Goal: Task Accomplishment & Management: Use online tool/utility

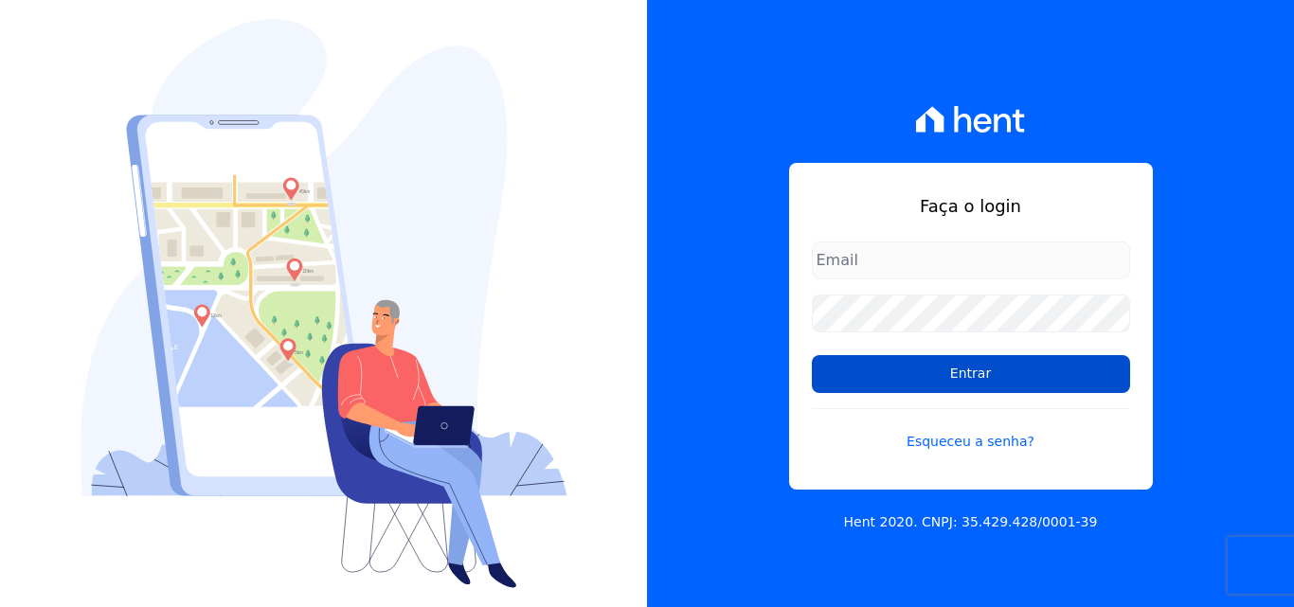
type input "[EMAIL_ADDRESS][DOMAIN_NAME]"
click at [992, 371] on input "Entrar" at bounding box center [971, 374] width 318 height 38
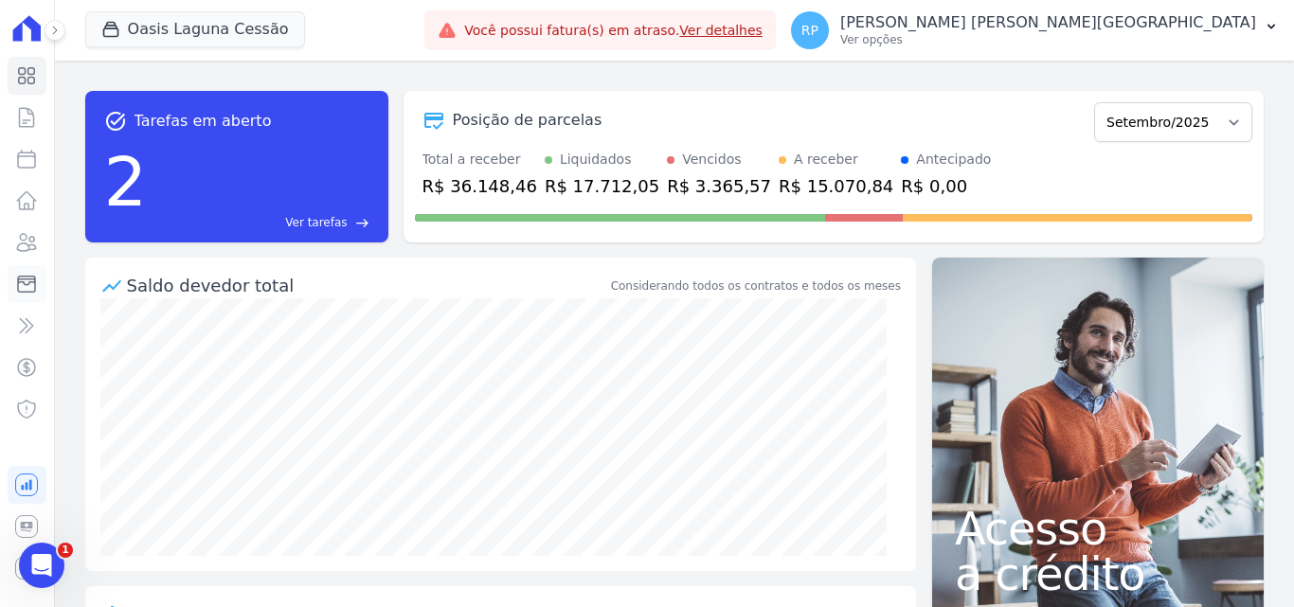
click at [29, 286] on icon at bounding box center [26, 284] width 23 height 23
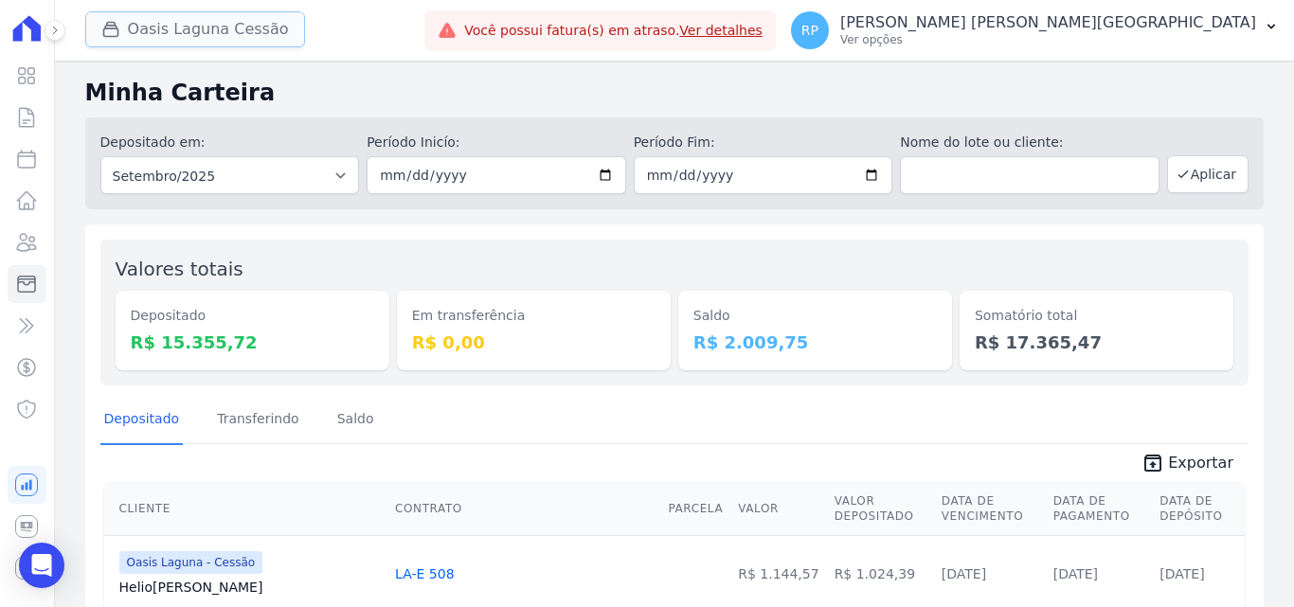
click at [213, 28] on button "Oasis Laguna Cessão" at bounding box center [195, 29] width 220 height 36
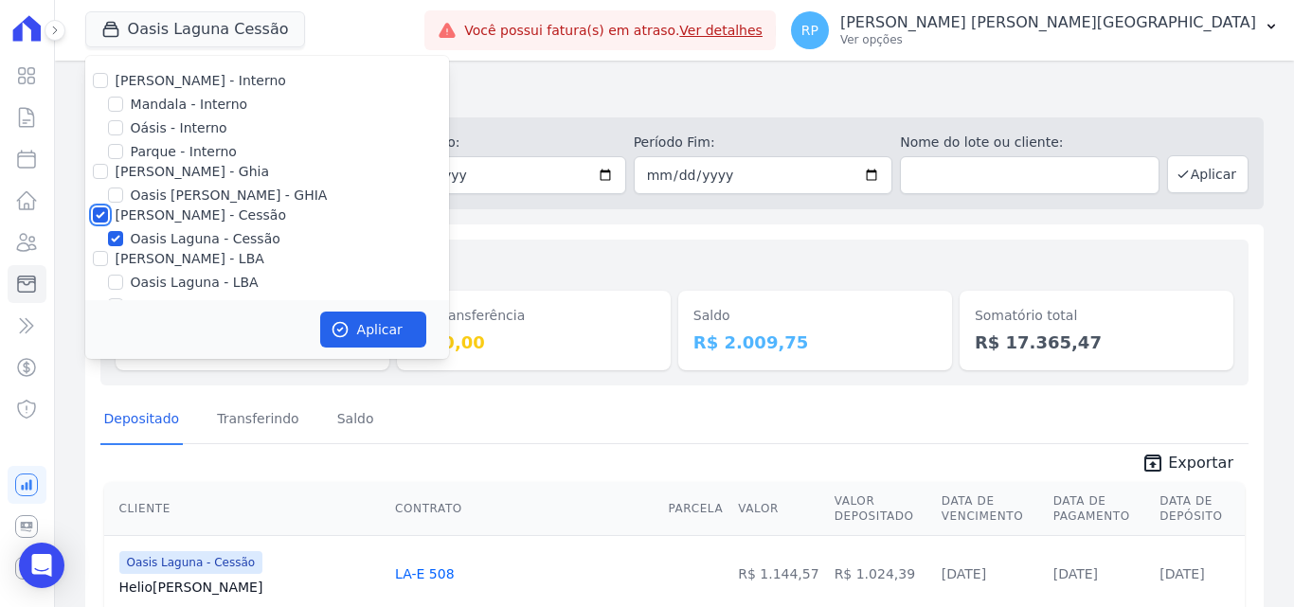
click at [94, 207] on input "[PERSON_NAME] - Cessão" at bounding box center [100, 214] width 15 height 15
checkbox input "false"
click at [109, 123] on input "Oásis - Interno" at bounding box center [115, 127] width 15 height 15
checkbox input "true"
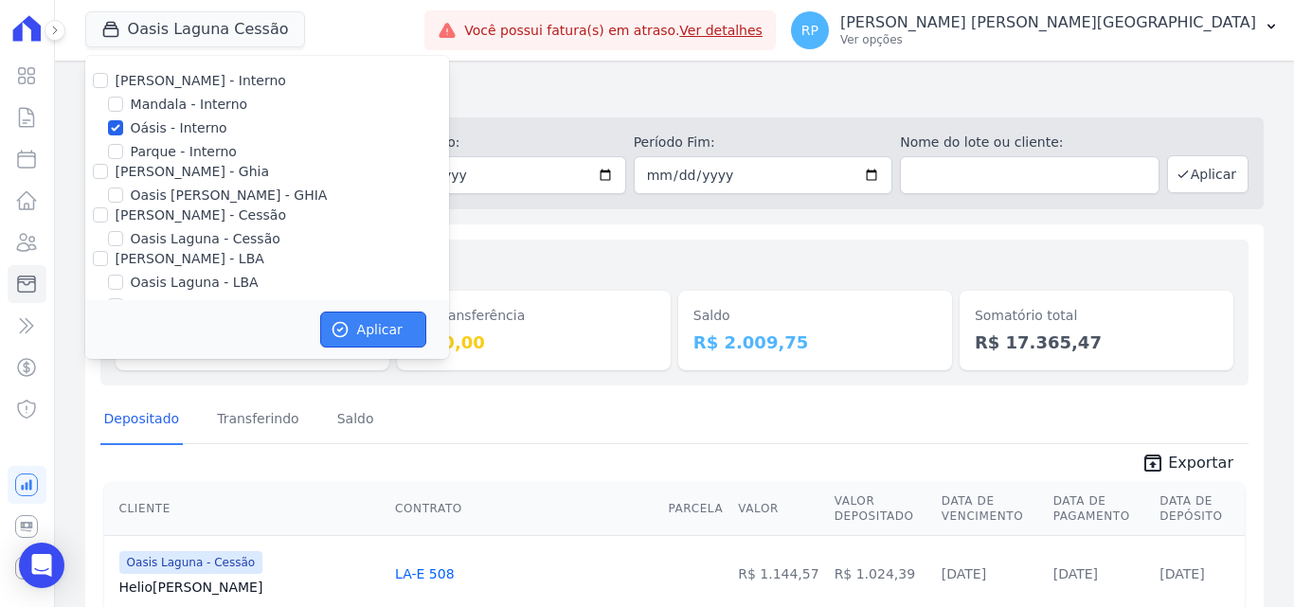
click at [362, 331] on button "Aplicar" at bounding box center [373, 330] width 106 height 36
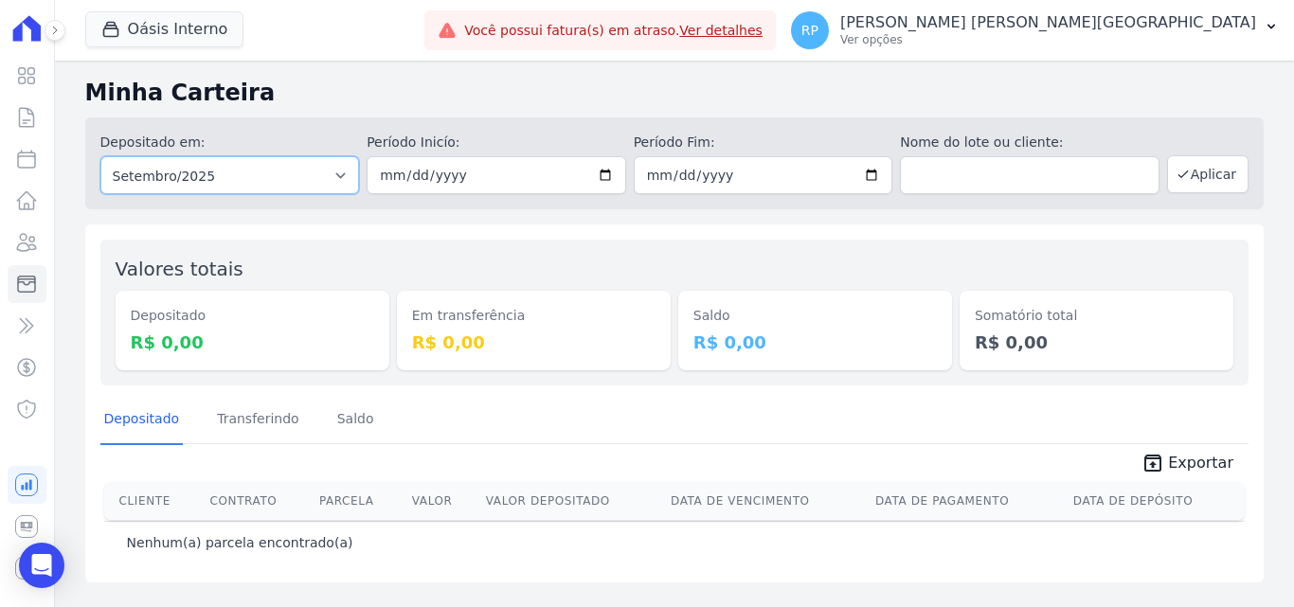
click at [259, 172] on select "Todos os meses Janeiro/2015 Fevereiro/2015 Março/2015 Abril/2015 Maio/2015 Junh…" at bounding box center [230, 175] width 260 height 38
select select "all"
click at [100, 156] on select "Todos os meses Janeiro/2015 Fevereiro/2015 Março/2015 Abril/2015 Maio/2015 Junh…" at bounding box center [230, 175] width 260 height 38
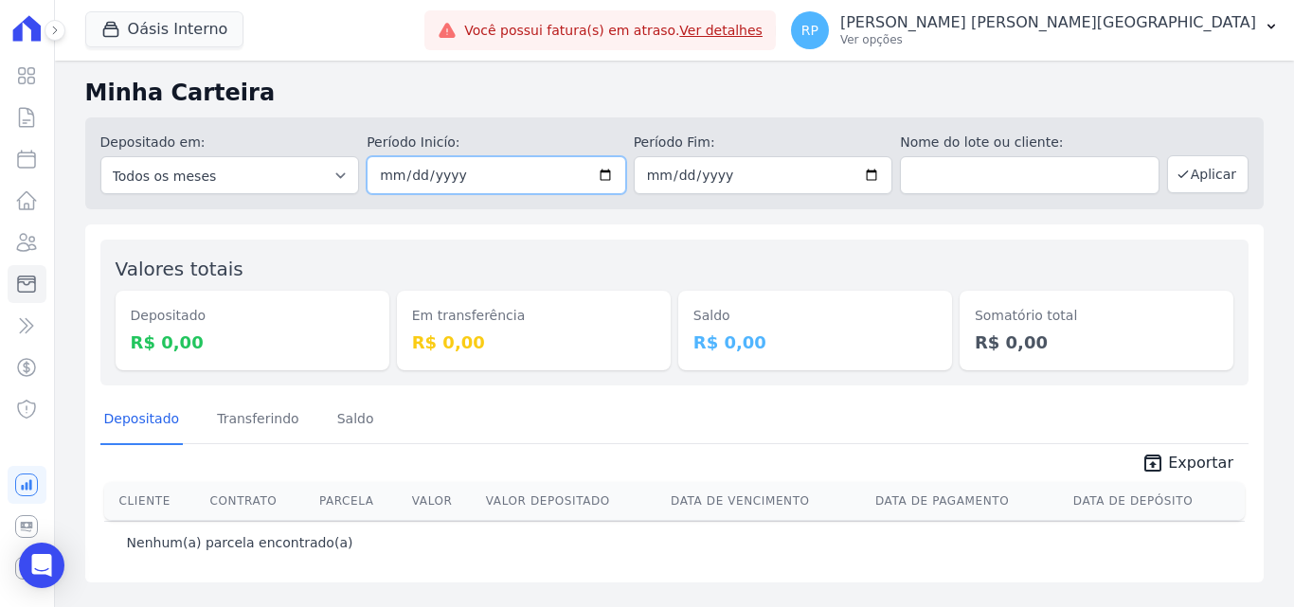
click at [613, 167] on input "date" at bounding box center [497, 175] width 260 height 38
type input "[DATE]"
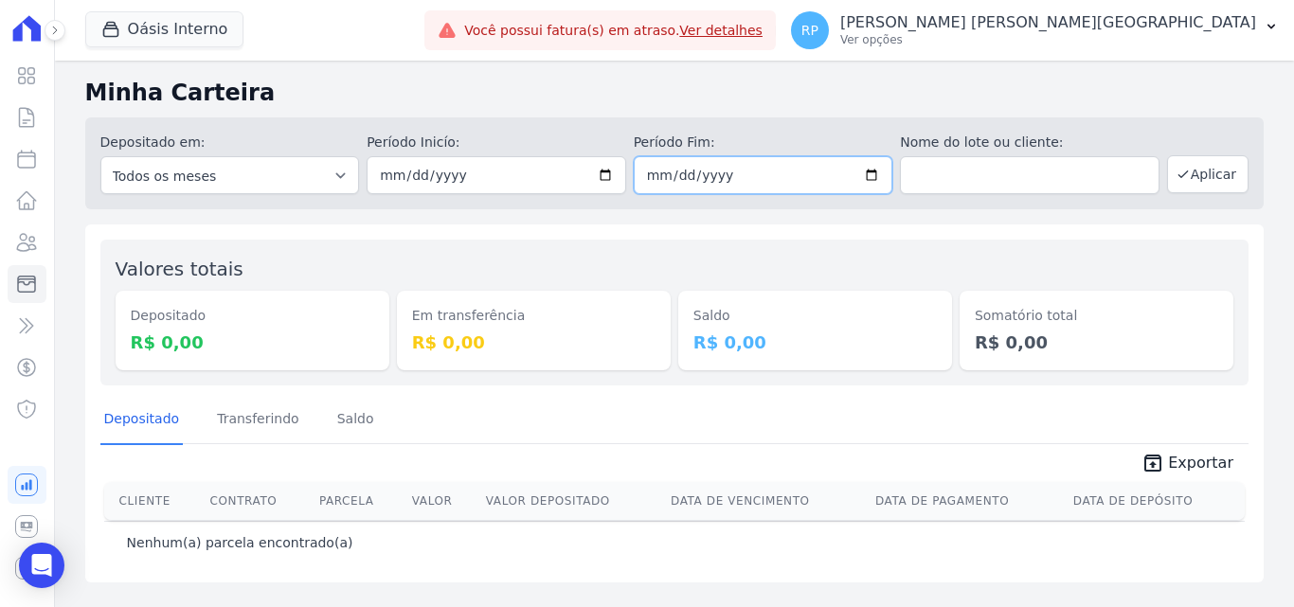
click at [879, 171] on input "date" at bounding box center [764, 175] width 260 height 38
type input "[DATE]"
click at [1203, 177] on button "Aplicar" at bounding box center [1207, 174] width 81 height 38
click at [161, 27] on button "Oásis Interno" at bounding box center [164, 29] width 159 height 36
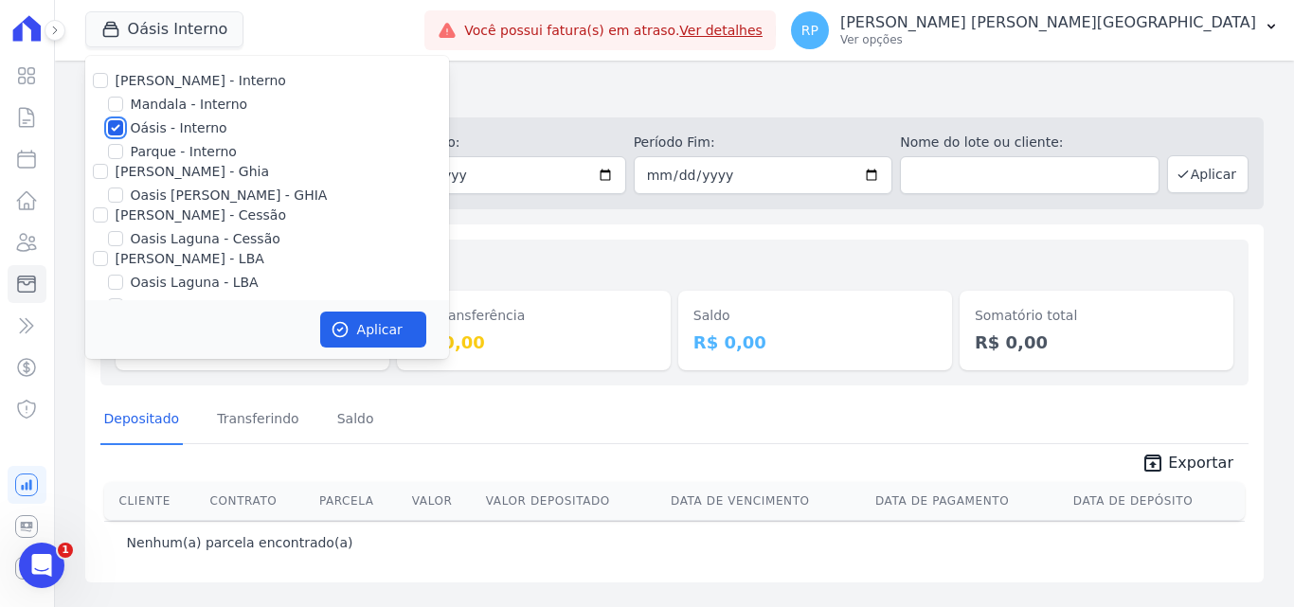
click at [111, 124] on input "Oásis - Interno" at bounding box center [115, 127] width 15 height 15
checkbox input "false"
click at [94, 169] on input "[PERSON_NAME] - Ghia" at bounding box center [100, 171] width 15 height 15
checkbox input "true"
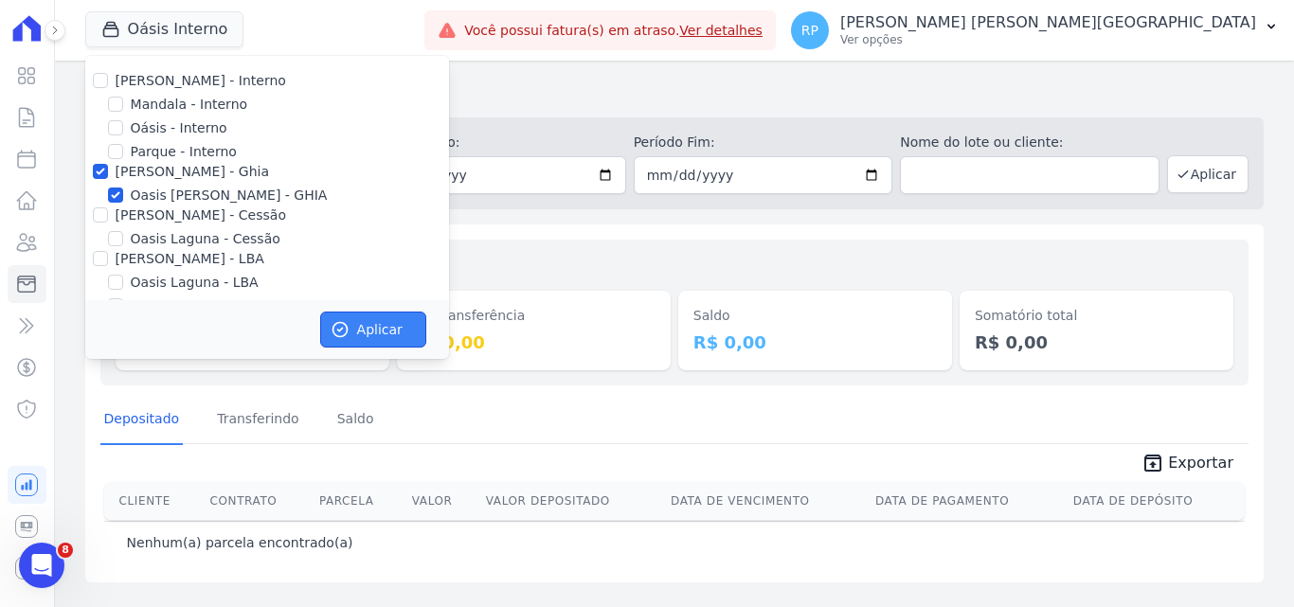
click at [360, 317] on button "Aplicar" at bounding box center [373, 330] width 106 height 36
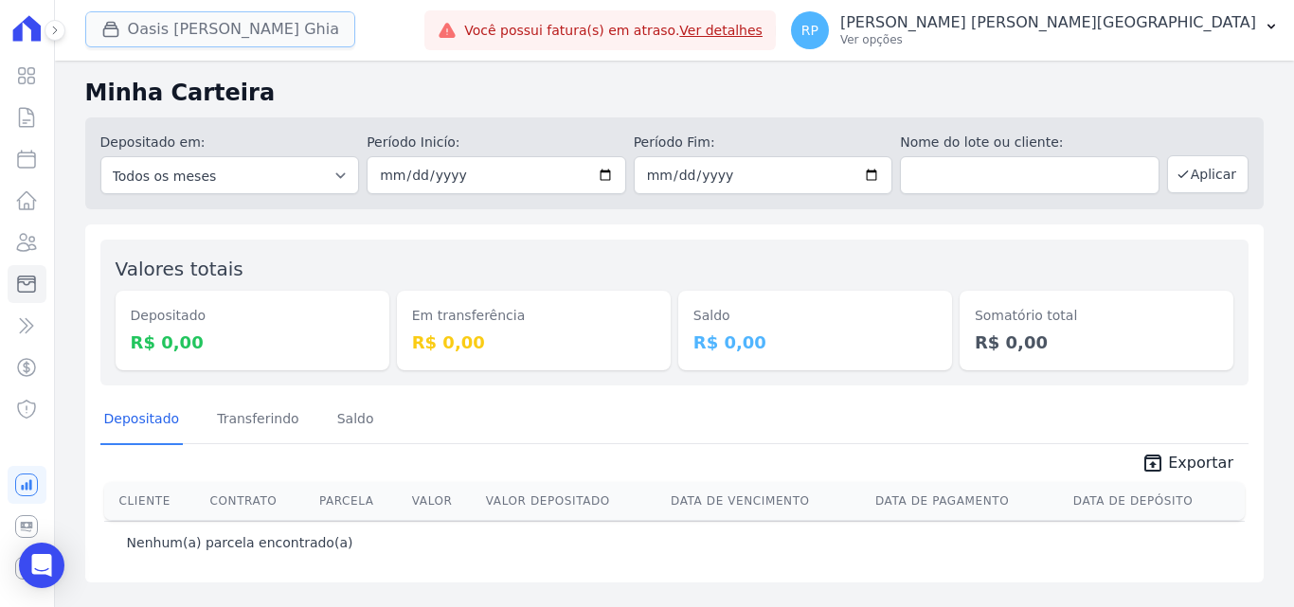
click at [296, 27] on button "Oasis [PERSON_NAME] Ghia" at bounding box center [220, 29] width 270 height 36
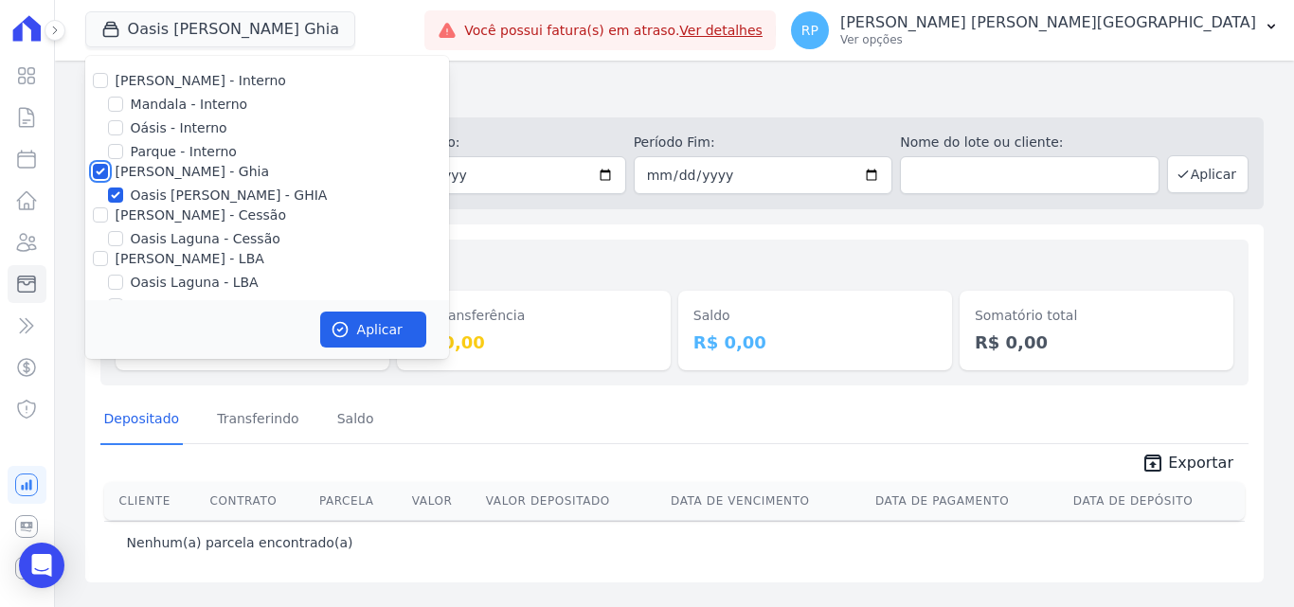
click at [95, 171] on input "[PERSON_NAME] - Ghia" at bounding box center [100, 171] width 15 height 15
checkbox input "false"
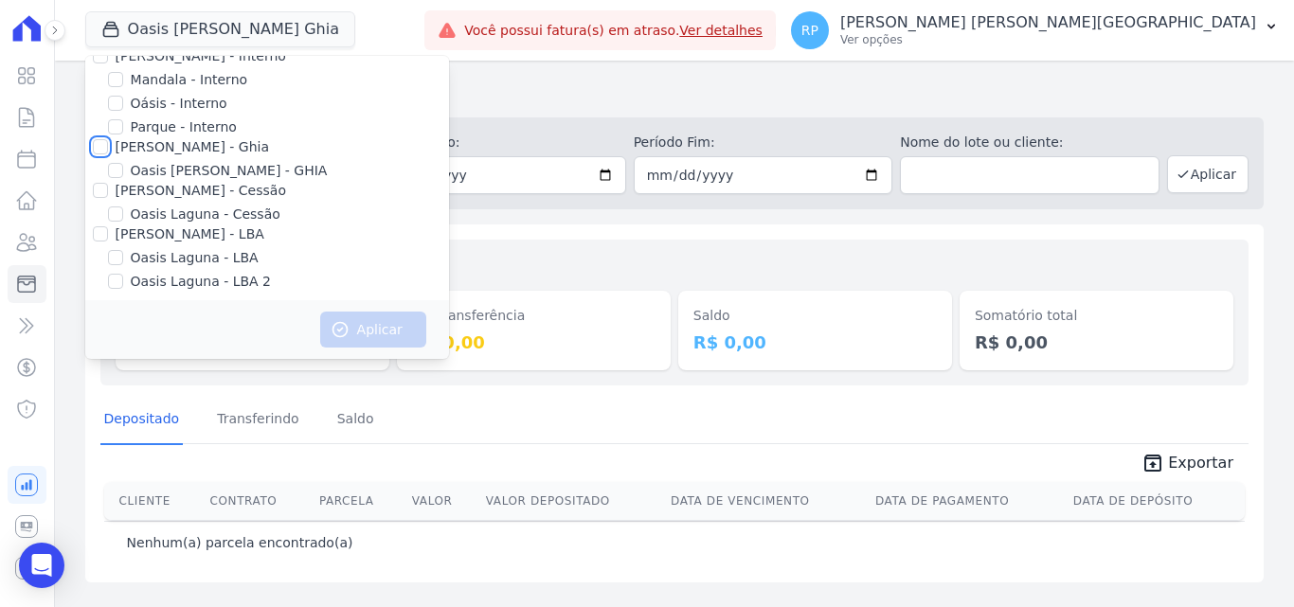
scroll to position [31, 0]
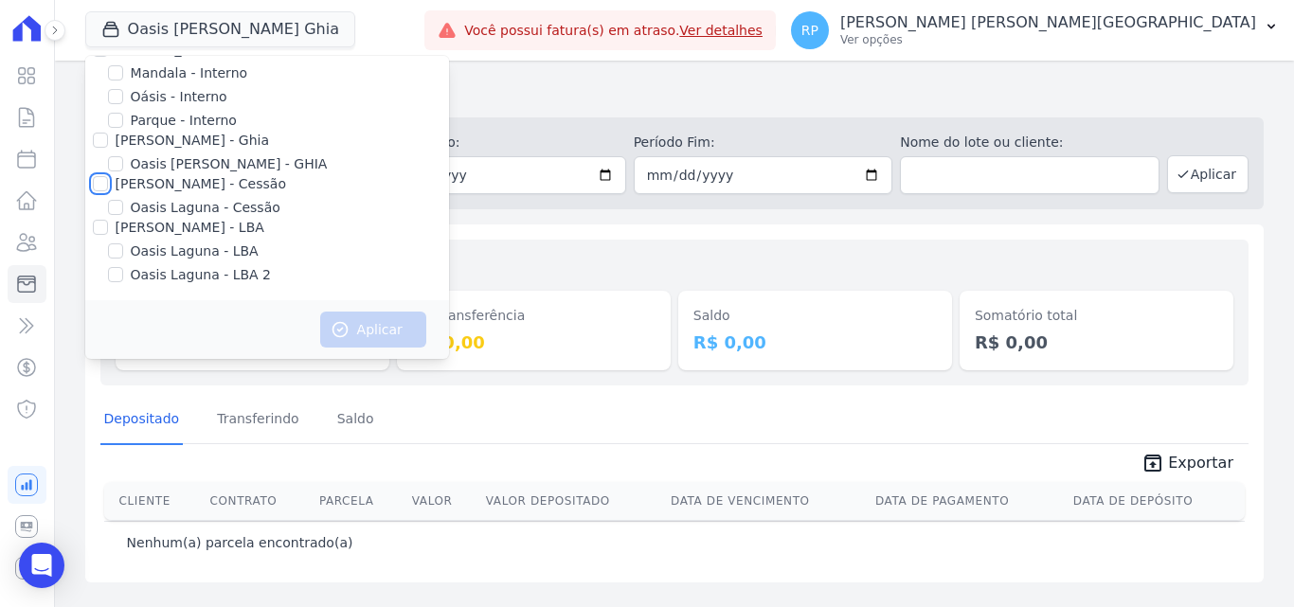
click at [98, 180] on input "[PERSON_NAME] - Cessão" at bounding box center [100, 183] width 15 height 15
checkbox input "true"
click at [353, 328] on button "Aplicar" at bounding box center [373, 330] width 106 height 36
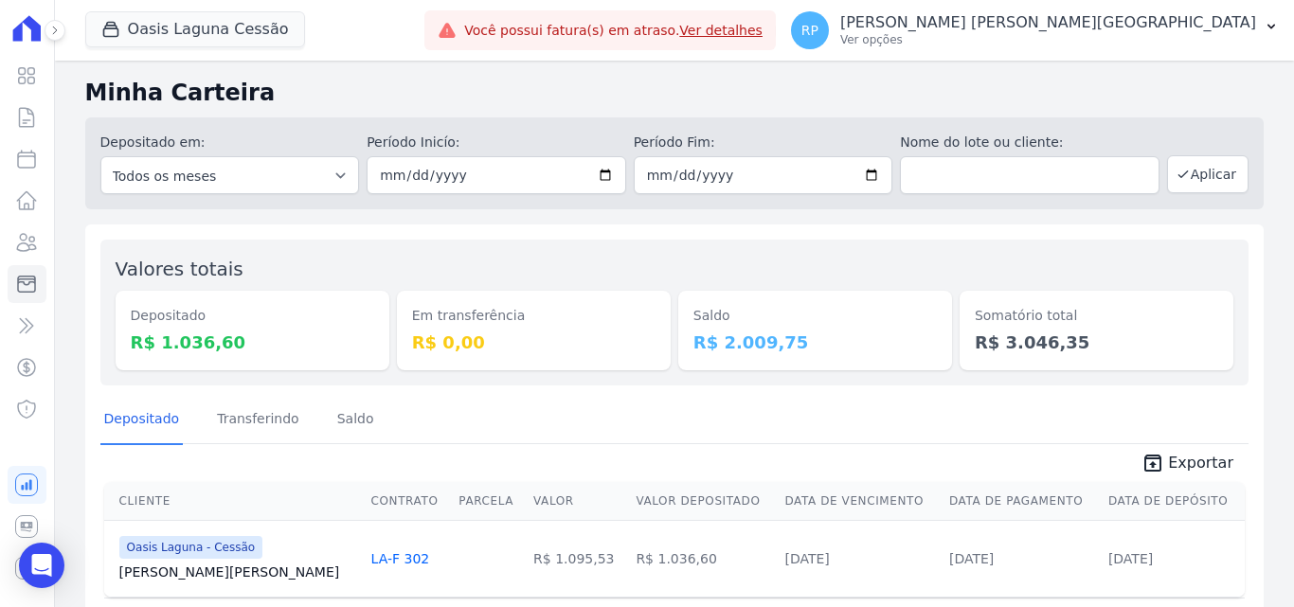
scroll to position [67, 0]
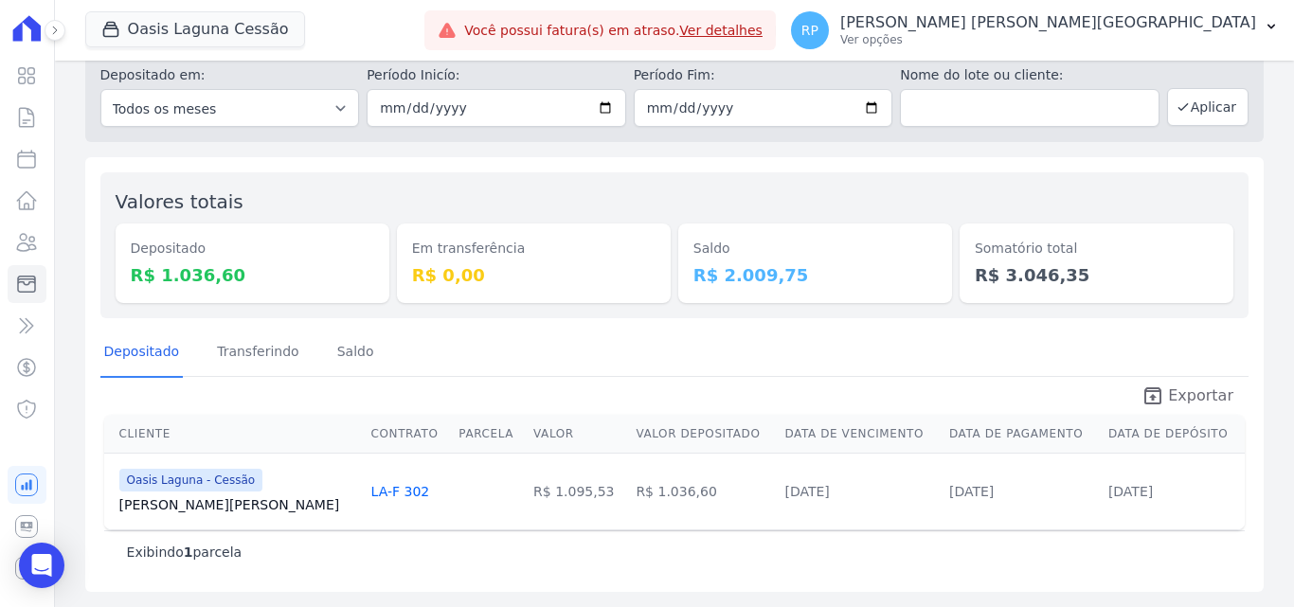
click at [1179, 393] on span "Exportar" at bounding box center [1200, 396] width 65 height 23
click at [240, 29] on button "Oasis Laguna Cessão" at bounding box center [195, 29] width 220 height 36
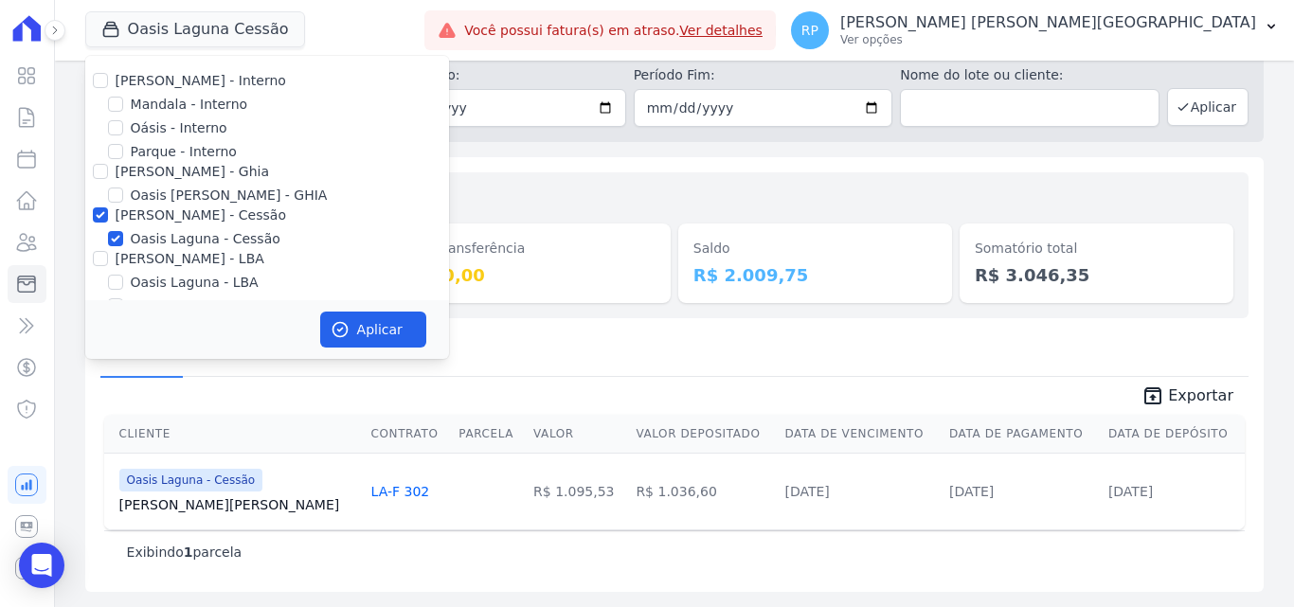
click at [93, 222] on div at bounding box center [100, 215] width 15 height 19
click at [94, 217] on input "[PERSON_NAME] - Cessão" at bounding box center [100, 214] width 15 height 15
checkbox input "false"
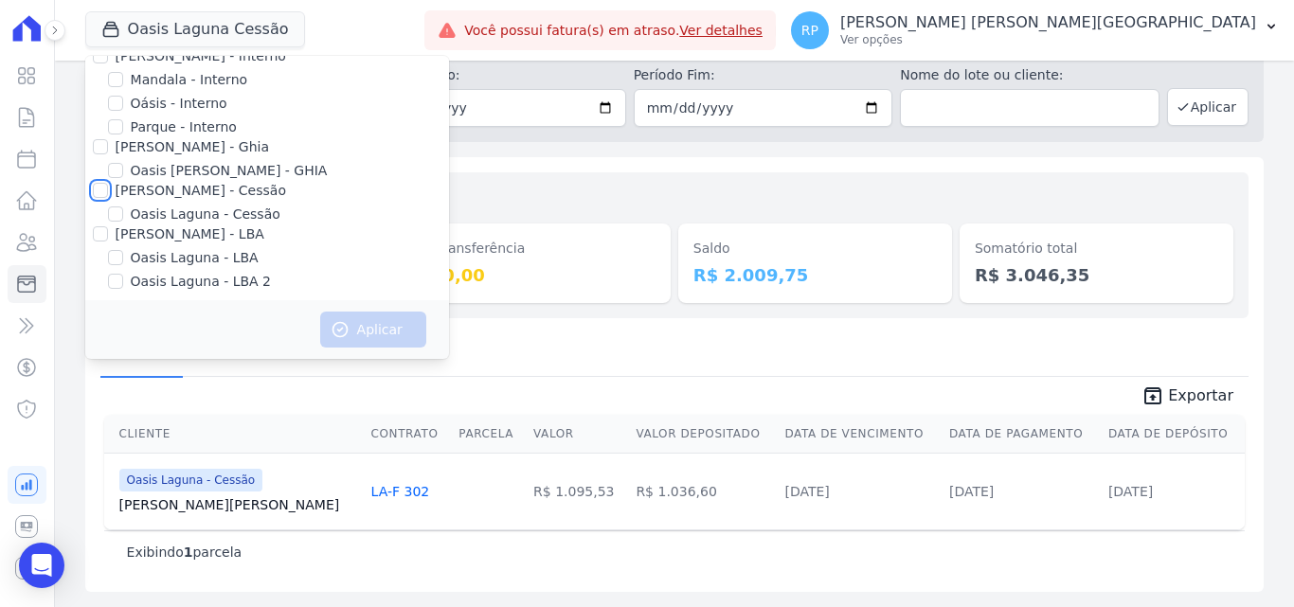
scroll to position [31, 0]
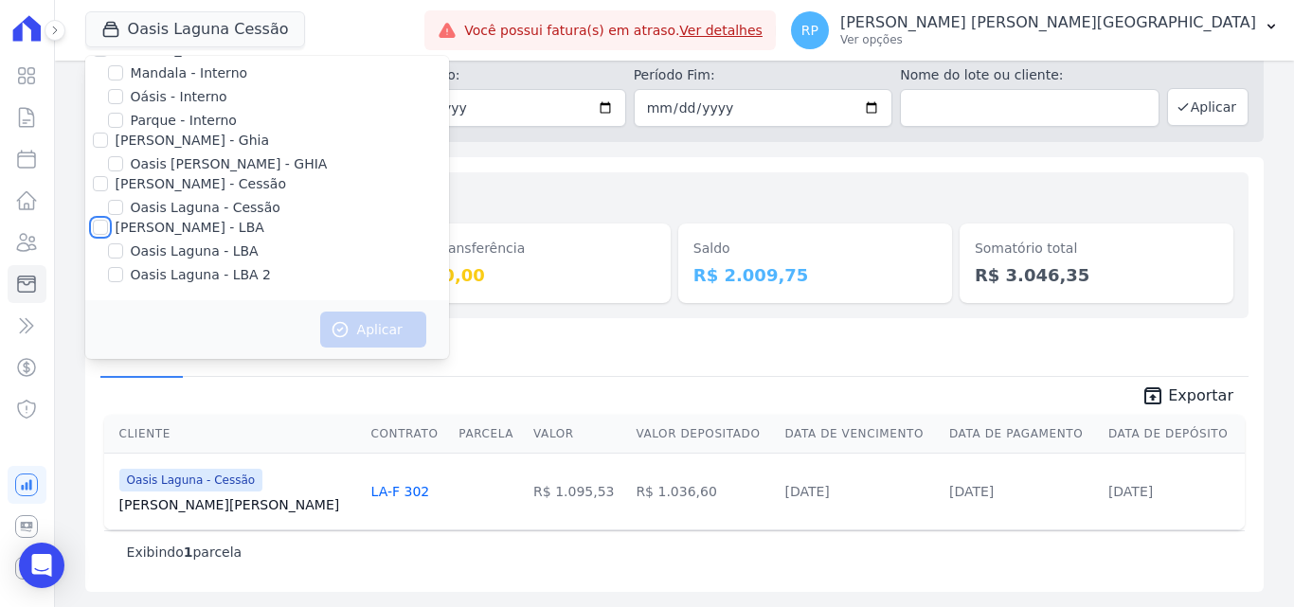
click at [97, 227] on input "[PERSON_NAME] - LBA" at bounding box center [100, 227] width 15 height 15
checkbox input "true"
click at [373, 348] on div "Aplicar" at bounding box center [267, 329] width 364 height 59
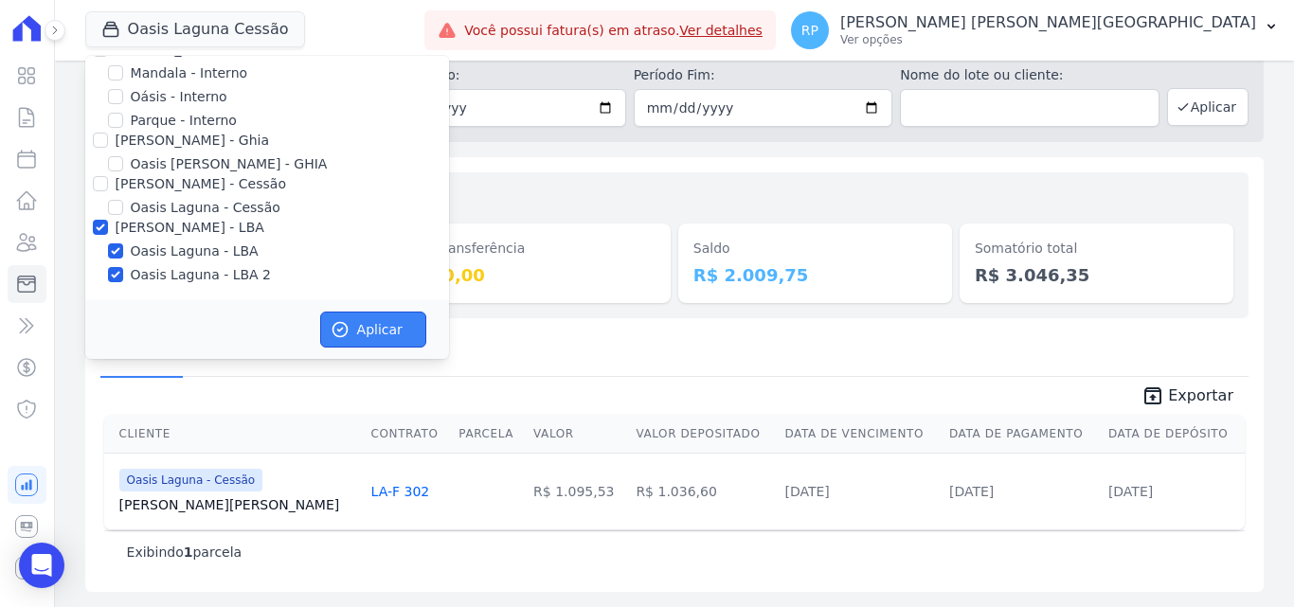
click at [365, 342] on button "Aplicar" at bounding box center [373, 330] width 106 height 36
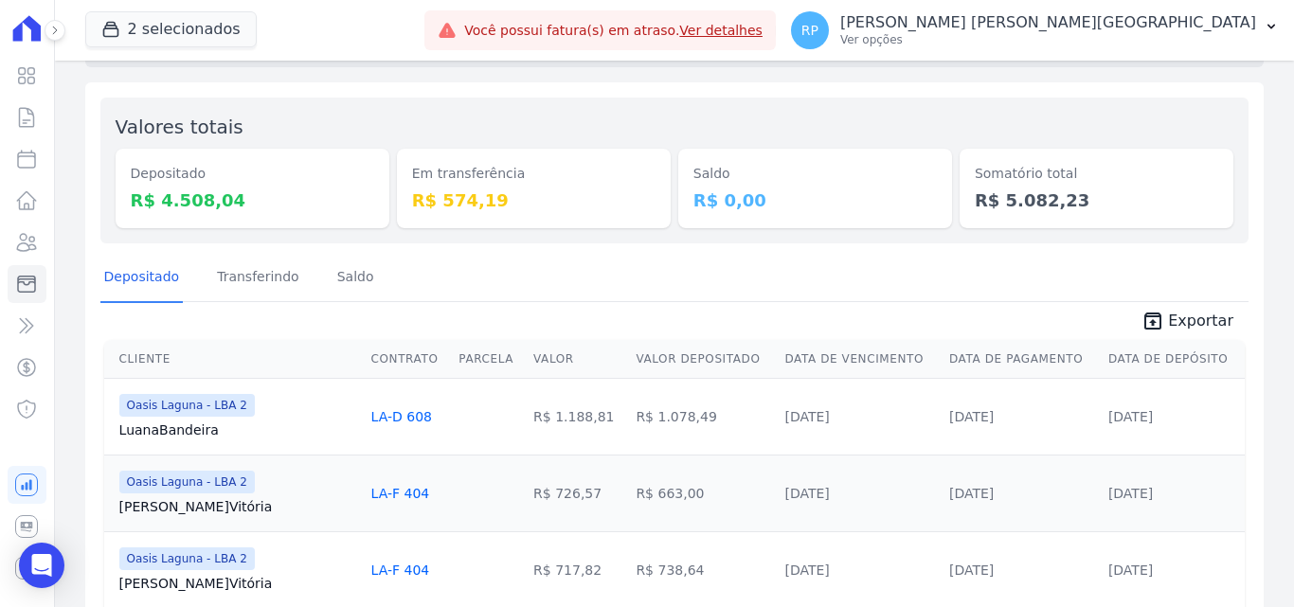
scroll to position [90, 0]
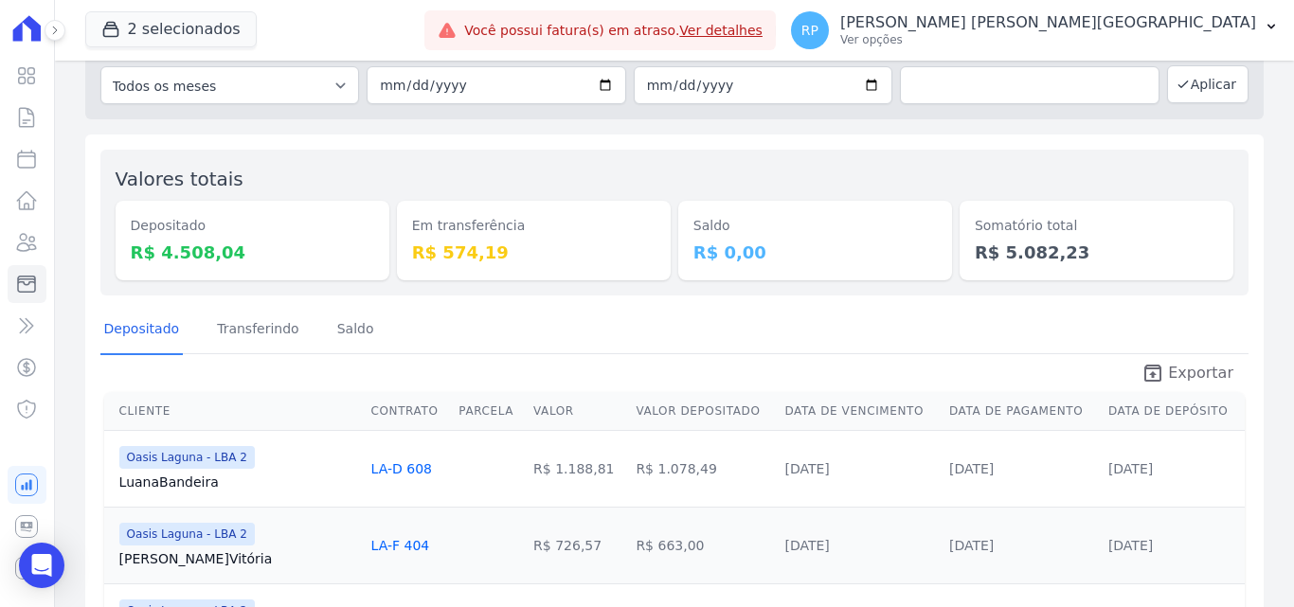
click at [1182, 372] on span "Exportar" at bounding box center [1200, 373] width 65 height 23
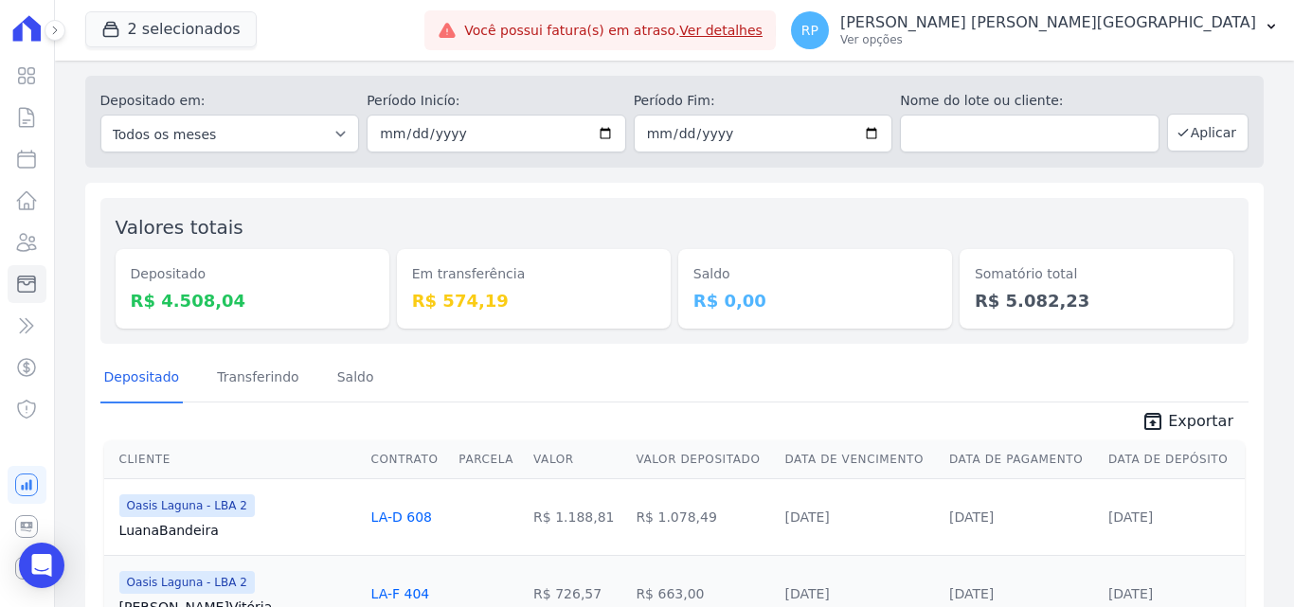
scroll to position [0, 0]
